Goal: Information Seeking & Learning: Check status

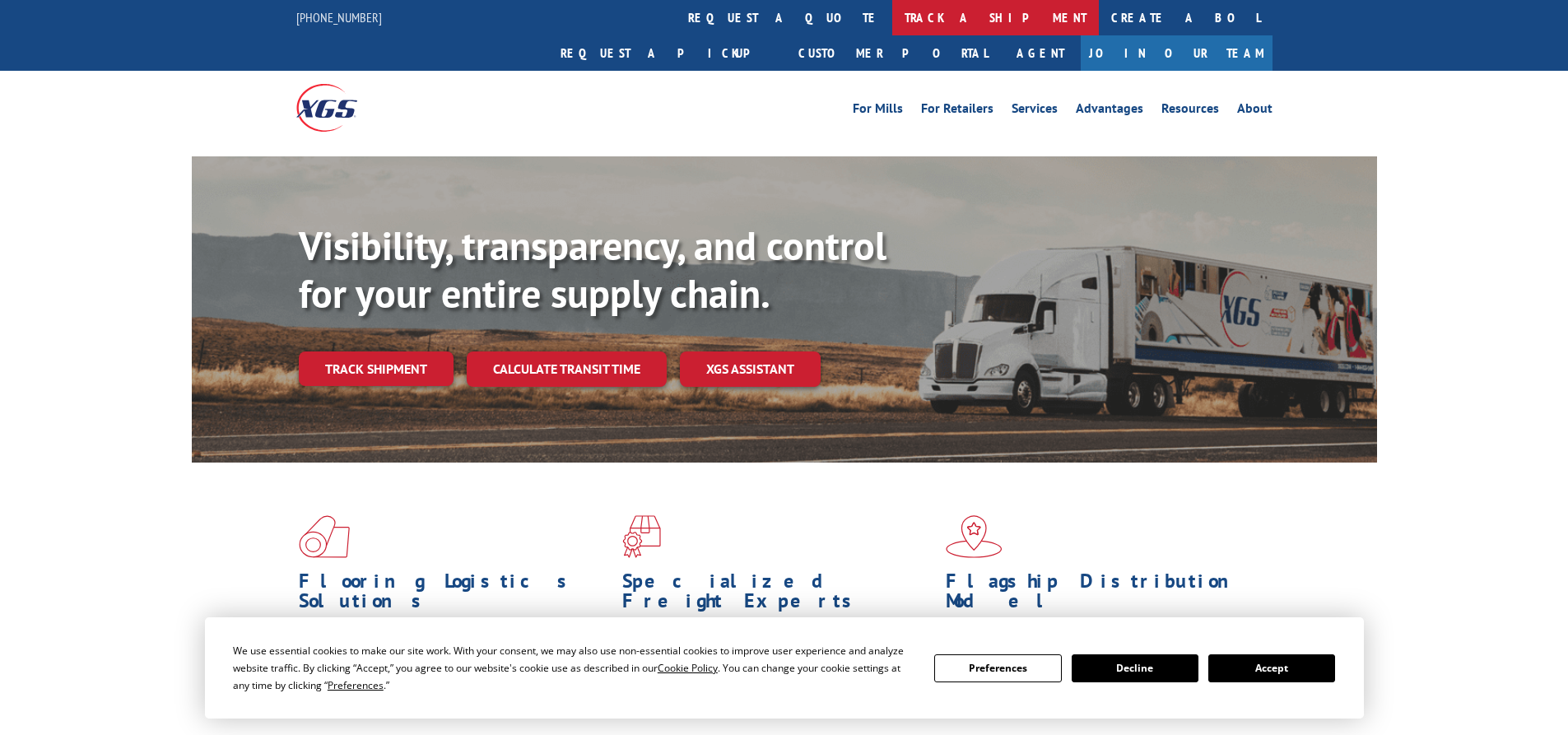
click at [892, 19] on link "track a shipment" at bounding box center [996, 17] width 206 height 36
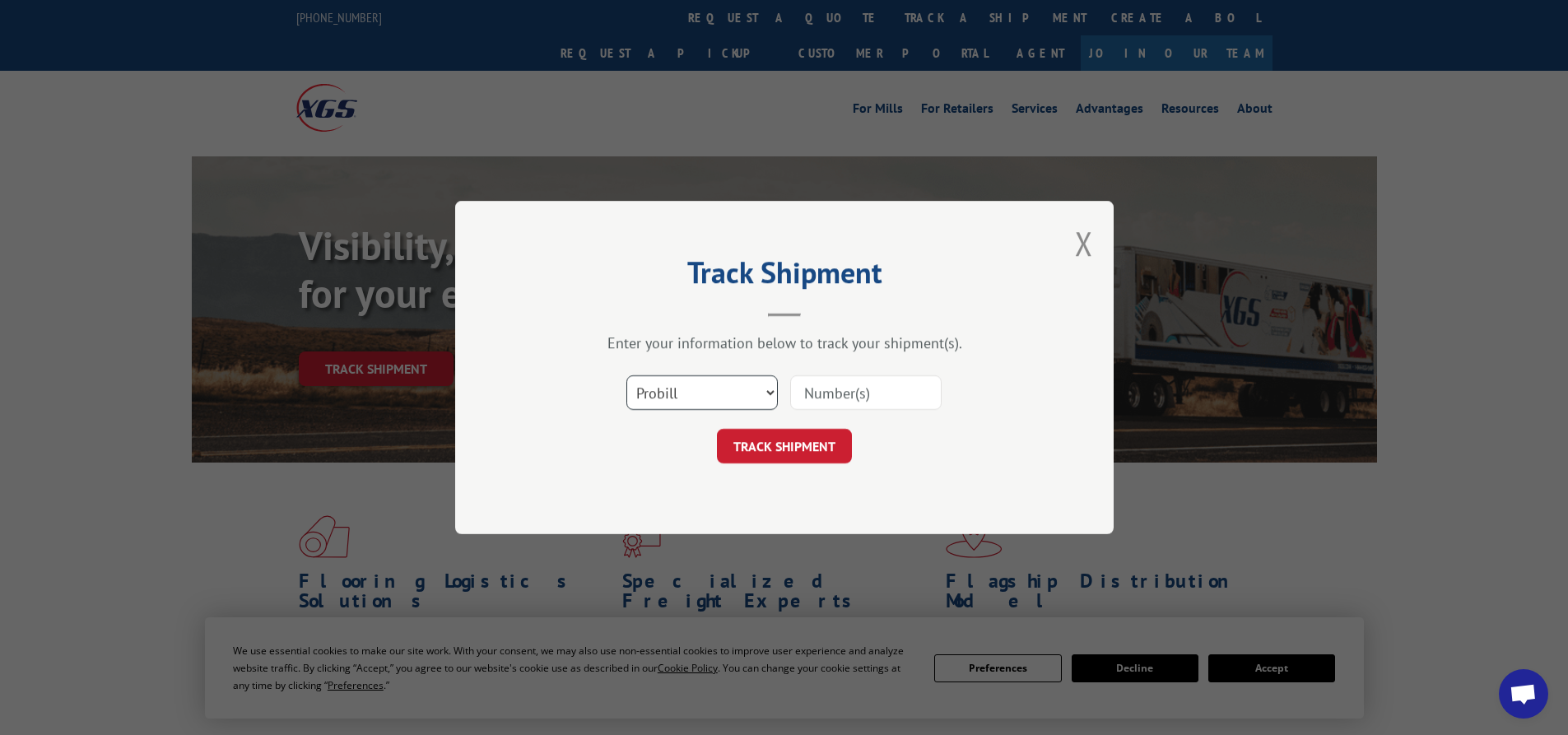
click at [724, 383] on select "Select category... Probill BOL PO" at bounding box center [702, 393] width 152 height 35
select select "bol"
click at [626, 376] on select "Select category... Probill BOL PO" at bounding box center [702, 393] width 152 height 35
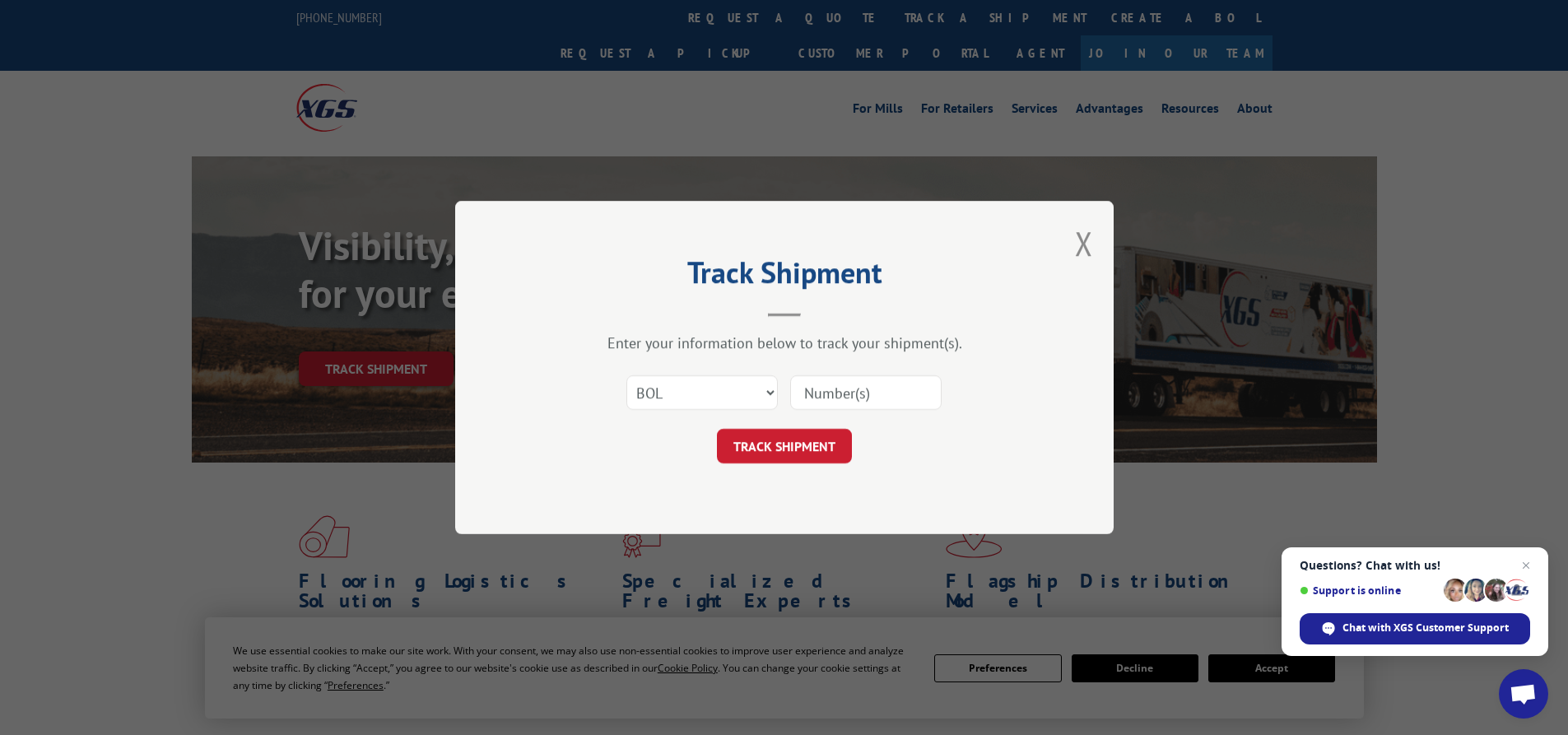
click at [801, 394] on input at bounding box center [866, 393] width 152 height 35
paste input "5148079"
type input "5148079"
click at [815, 454] on button "TRACK SHIPMENT" at bounding box center [785, 446] width 135 height 35
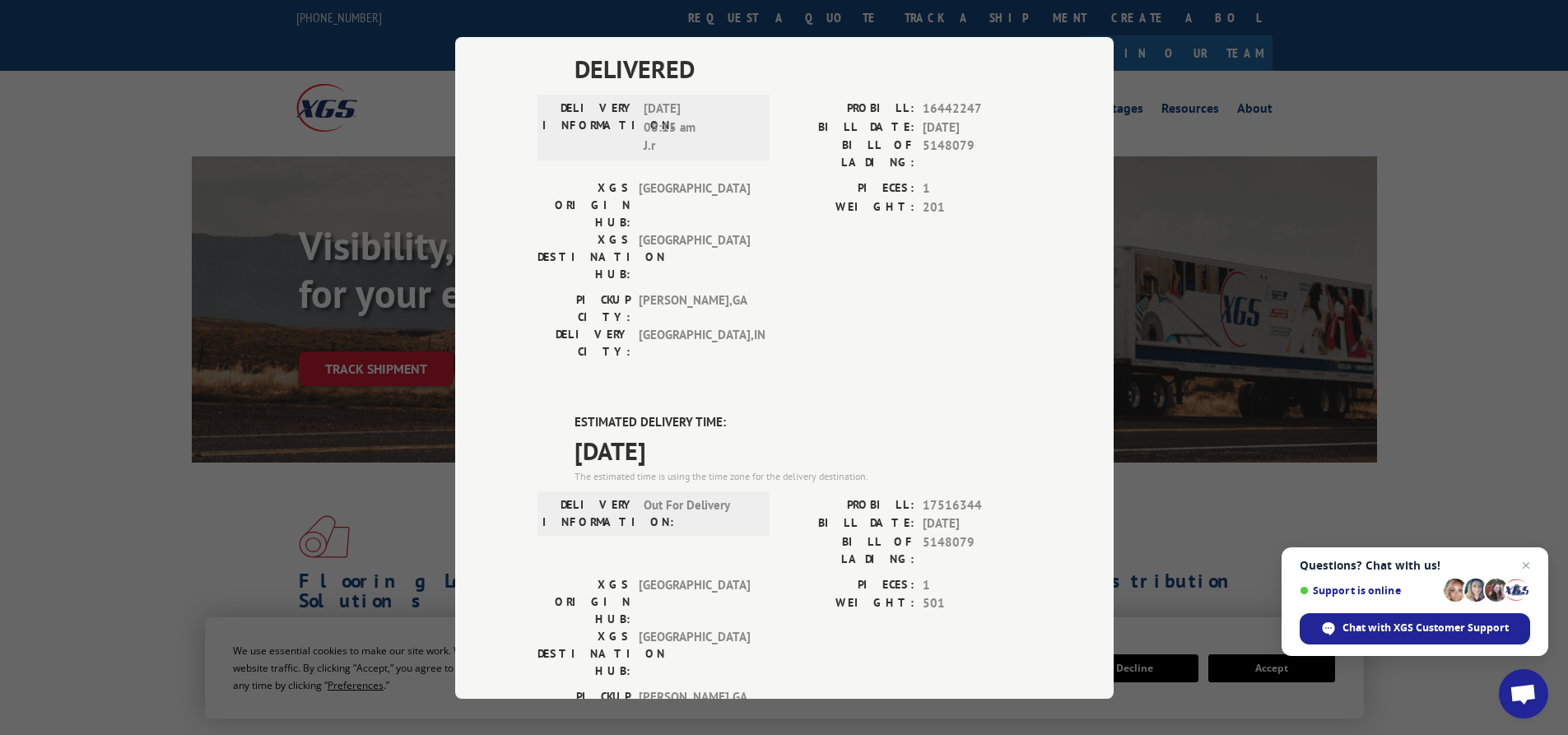
scroll to position [233, 0]
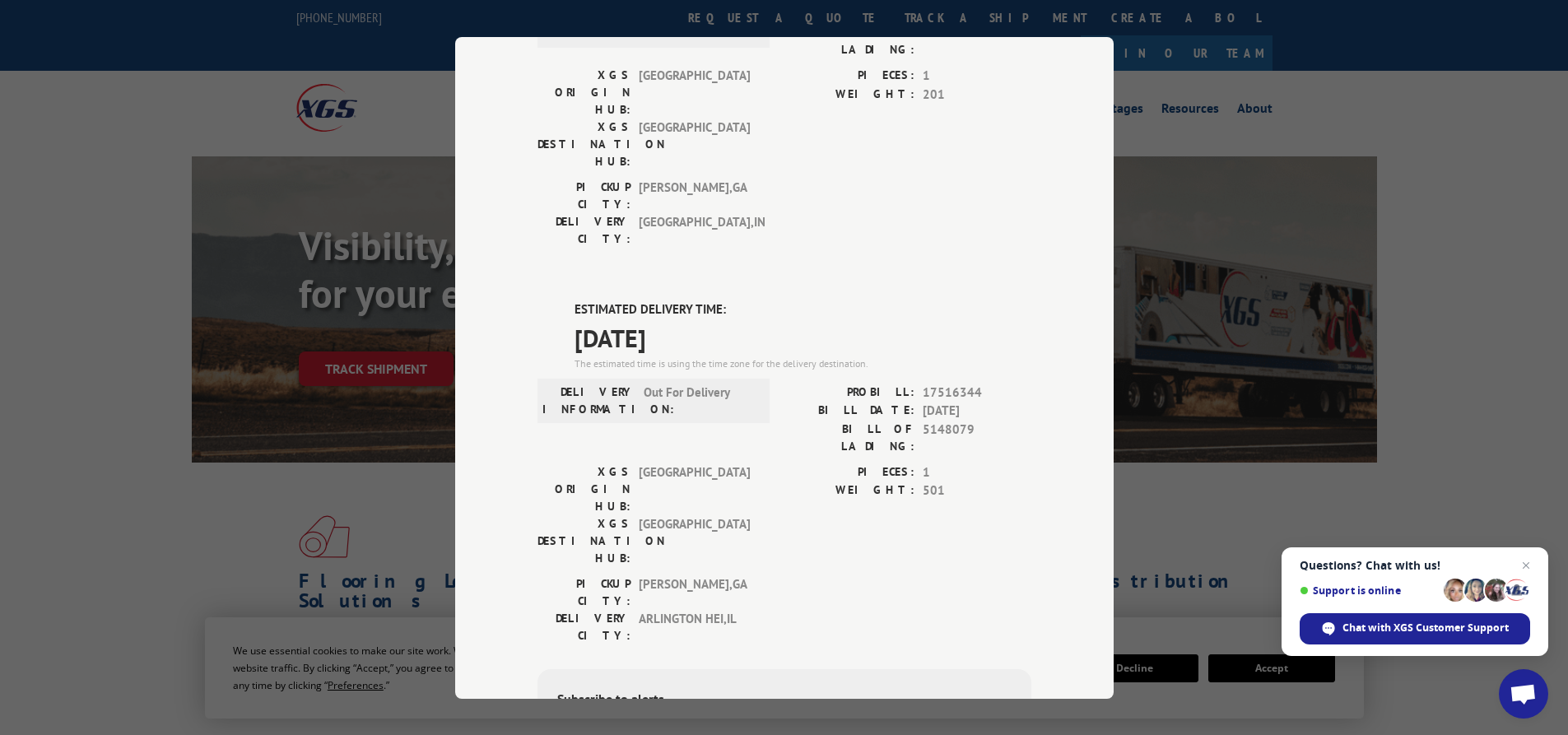
click at [815, 462] on div "ESTIMATED DELIVERY TIME: [DATE] The estimated time is using the time zone for t…" at bounding box center [784, 596] width 493 height 592
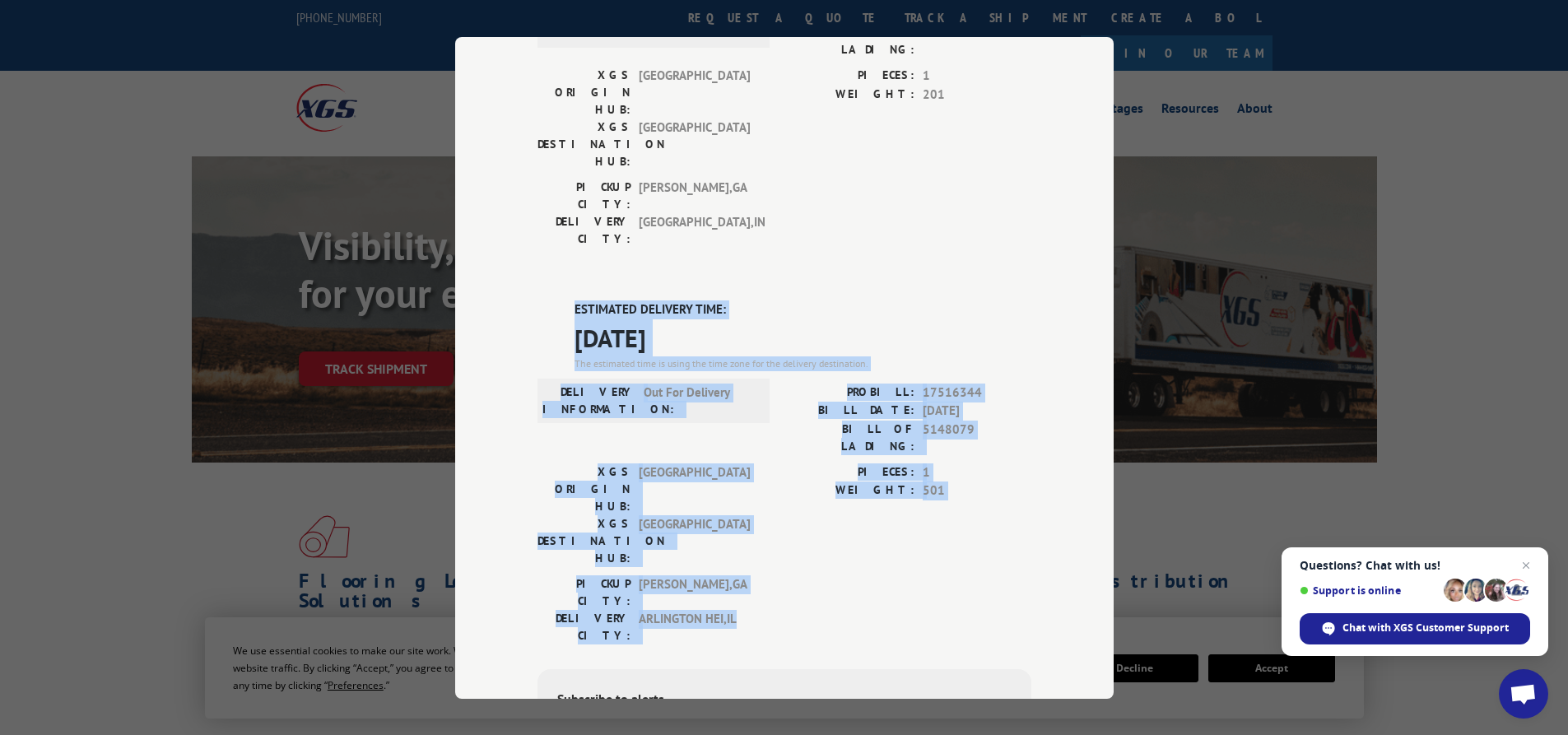
drag, startPoint x: 562, startPoint y: 219, endPoint x: 935, endPoint y: 446, distance: 436.6
click at [936, 444] on div "ESTIMATED DELIVERY TIME: [DATE] The estimated time is using the time zone for t…" at bounding box center [784, 596] width 493 height 592
copy div "ESTIMATED DELIVERY TIME: [DATE] The estimated time is using the time zone for t…"
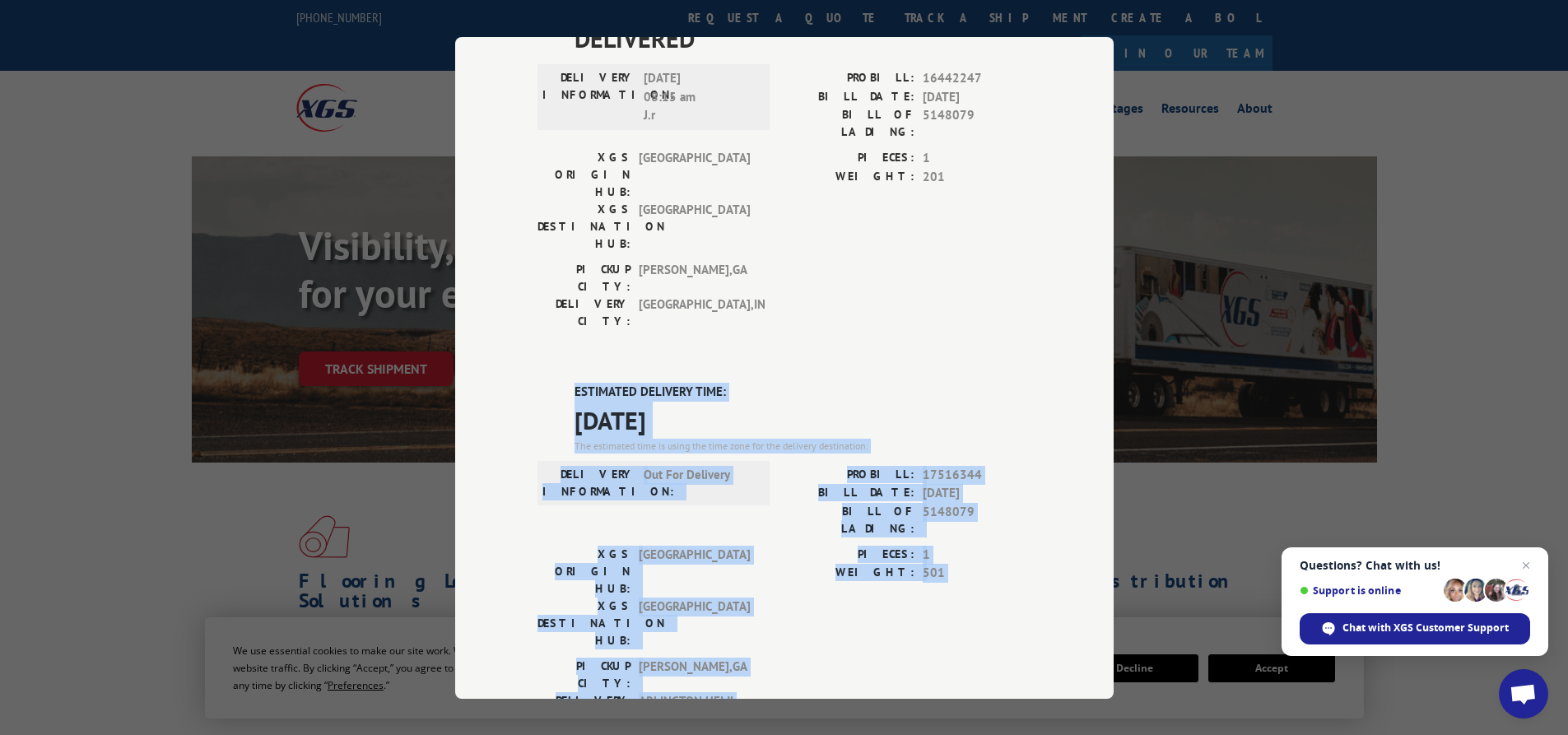
scroll to position [0, 0]
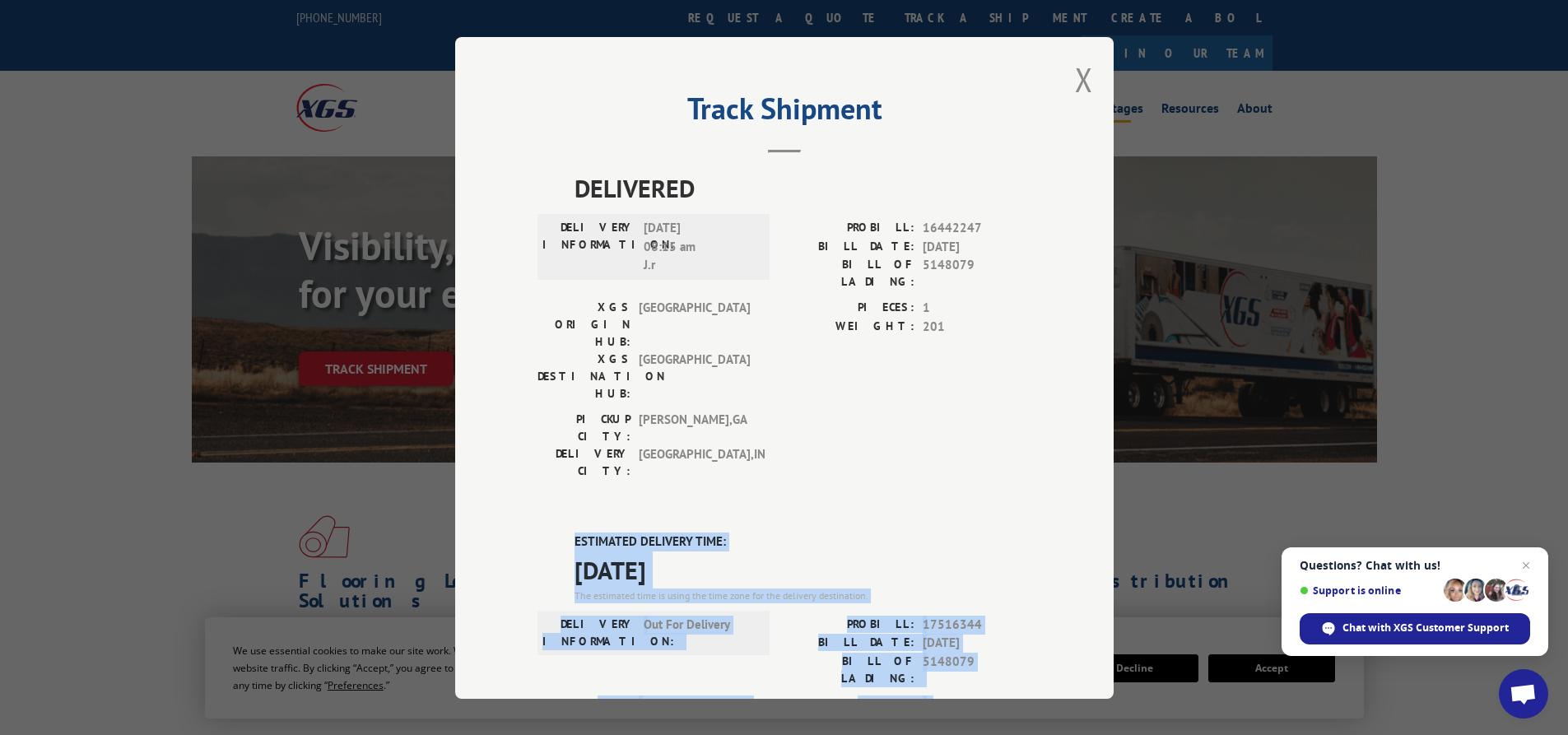
drag, startPoint x: 1081, startPoint y: 74, endPoint x: 1089, endPoint y: 64, distance: 12.8
click at [1084, 72] on button "Close modal" at bounding box center [1083, 79] width 18 height 43
